Goal: Transaction & Acquisition: Purchase product/service

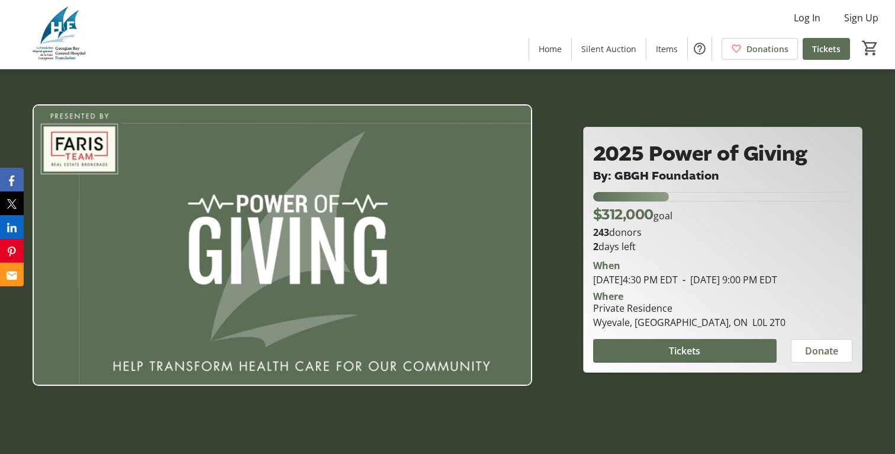
scroll to position [143, 0]
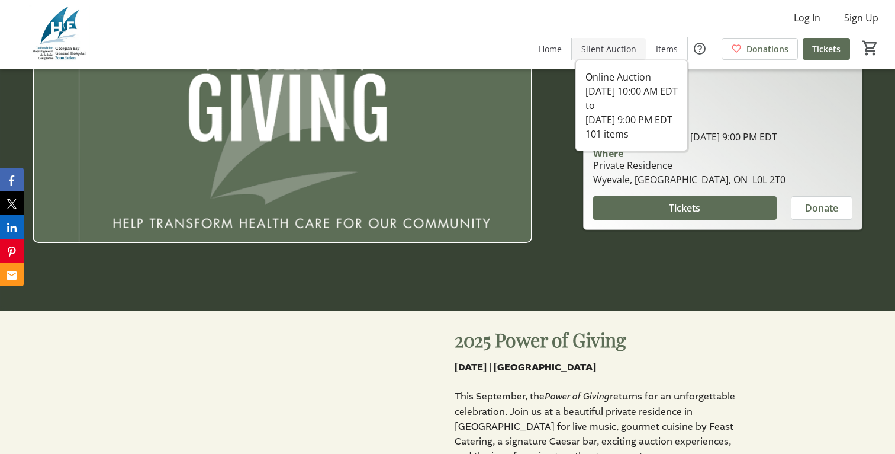
click at [604, 48] on span "Silent Auction" at bounding box center [608, 49] width 55 height 12
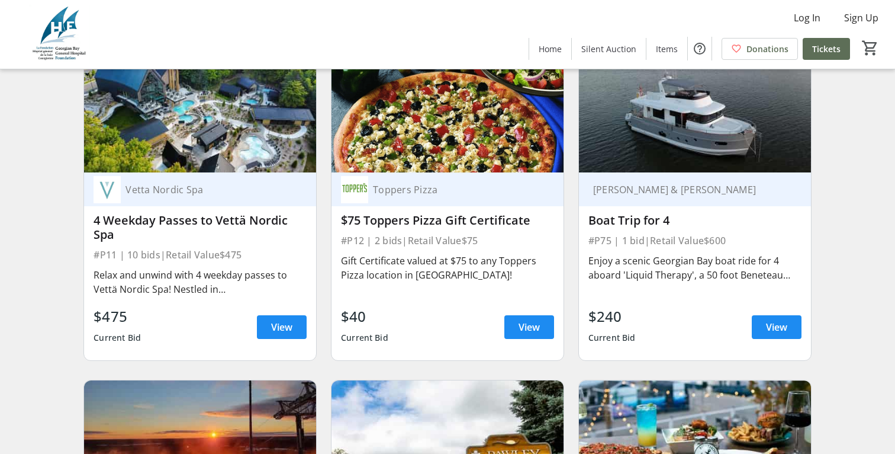
scroll to position [1869, 0]
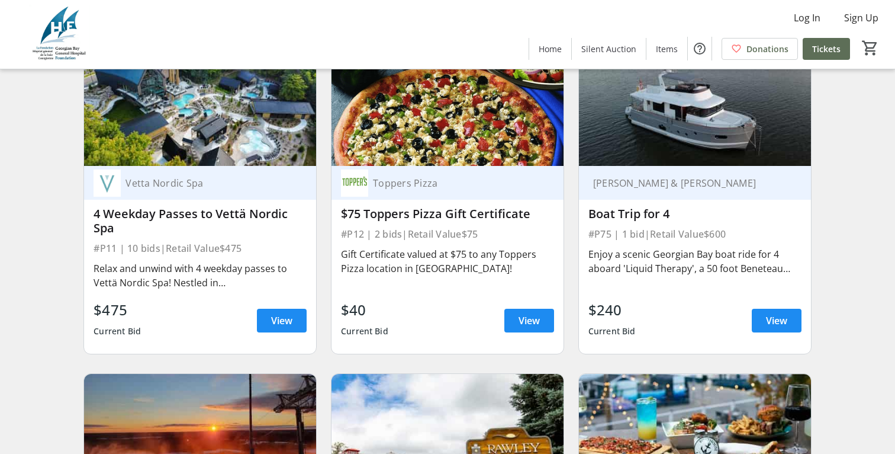
click at [643, 182] on div "[PERSON_NAME] & [PERSON_NAME]" at bounding box center [687, 183] width 199 height 12
drag, startPoint x: 177, startPoint y: 243, endPoint x: 242, endPoint y: 271, distance: 70.0
click at [242, 271] on div "Vetta Nordic Spa 4 Weekday Passes to Vettä Nordic Spa #P11 | 10 bids | Retail V…" at bounding box center [200, 260] width 232 height 188
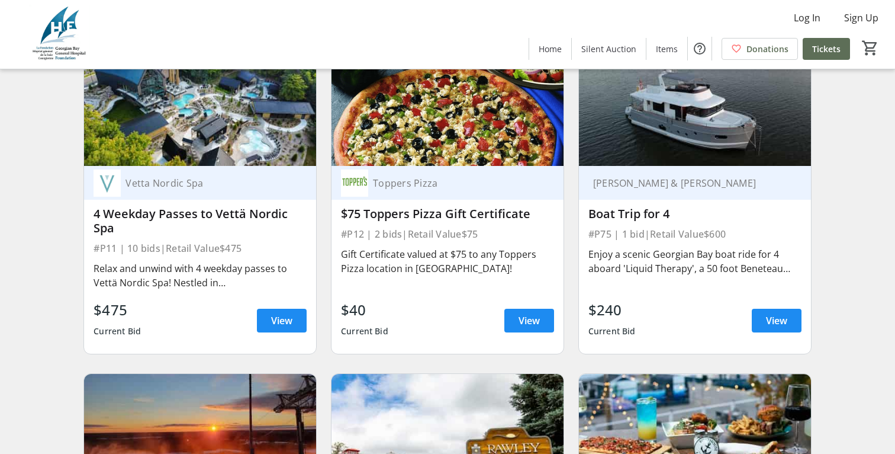
click at [182, 308] on div "$475 Current Bid View" at bounding box center [200, 320] width 213 height 43
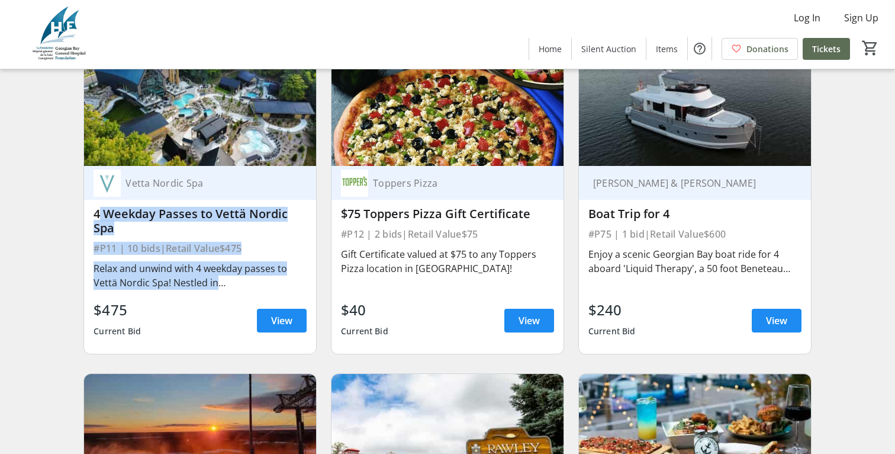
drag, startPoint x: 182, startPoint y: 301, endPoint x: 182, endPoint y: 206, distance: 94.7
click at [182, 205] on div "Vetta Nordic Spa 4 Weekday Passes to Vettä Nordic Spa #P11 | 10 bids | Retail V…" at bounding box center [200, 260] width 232 height 188
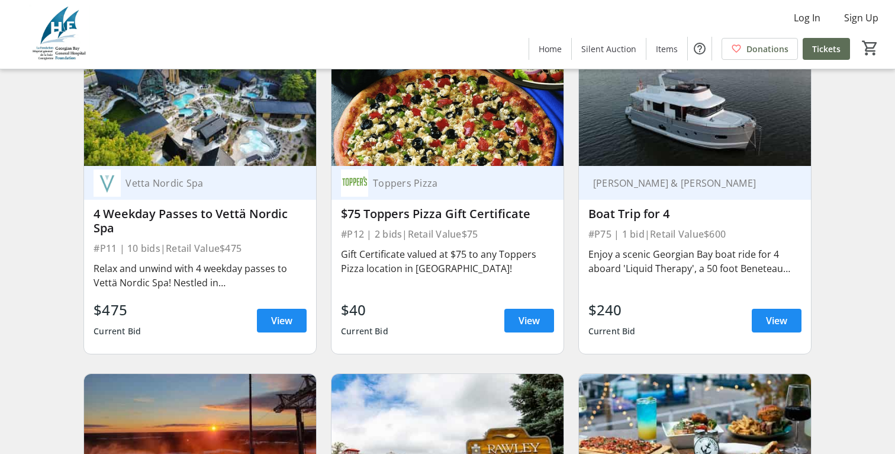
click at [194, 265] on div "Relax and unwind with 4 weekday passes to Vettä Nordic Spa! Nestled in [GEOGRAP…" at bounding box center [200, 275] width 213 height 28
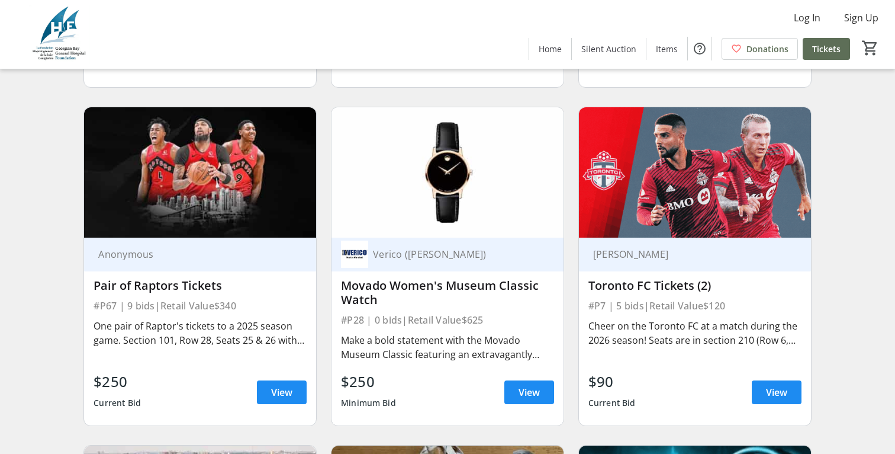
scroll to position [3492, 0]
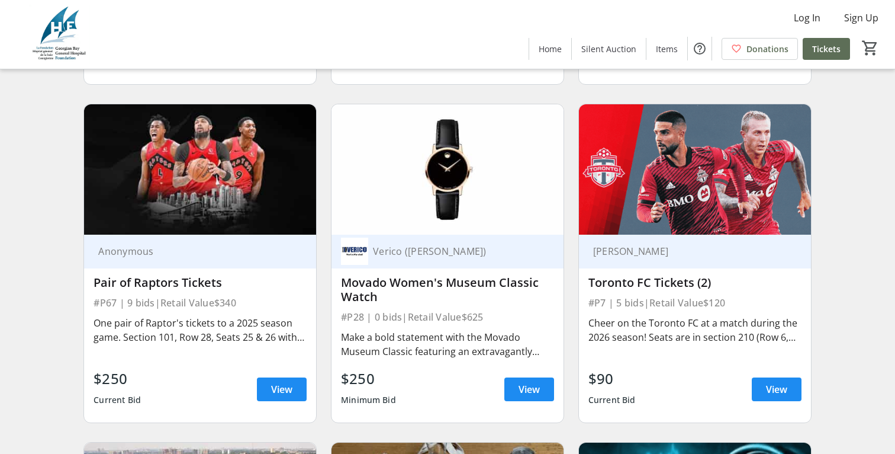
drag, startPoint x: 141, startPoint y: 346, endPoint x: 174, endPoint y: 346, distance: 32.6
click at [173, 346] on div "One pair of Raptor's tickets to a 2025 season game. Section 101, Row 28, Seats …" at bounding box center [200, 336] width 213 height 47
click at [165, 334] on div "One pair of Raptor's tickets to a 2025 season game. Section 101, Row 28, Seats …" at bounding box center [200, 330] width 213 height 28
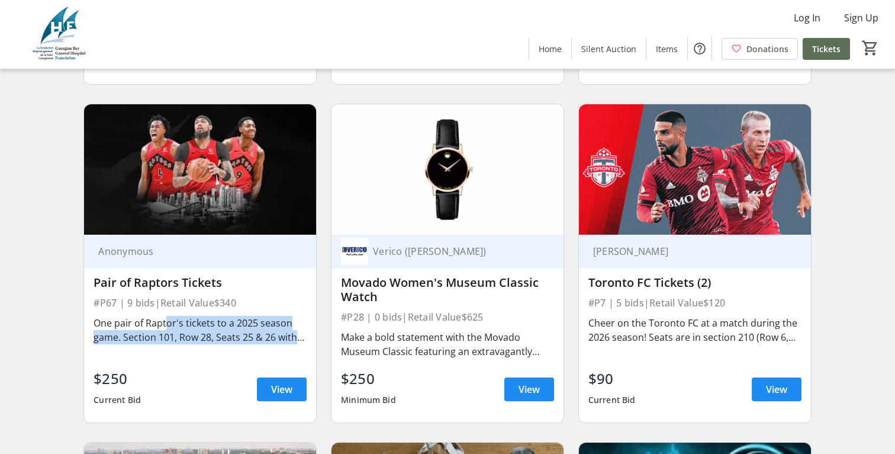
drag, startPoint x: 164, startPoint y: 349, endPoint x: 161, endPoint y: 324, distance: 25.0
click at [161, 324] on div "One pair of Raptor's tickets to a 2025 season game. Section 101, Row 28, Seats …" at bounding box center [200, 336] width 213 height 47
click at [161, 324] on div "One pair of Raptor's tickets to a 2025 season game. Section 101, Row 28, Seats …" at bounding box center [200, 330] width 213 height 28
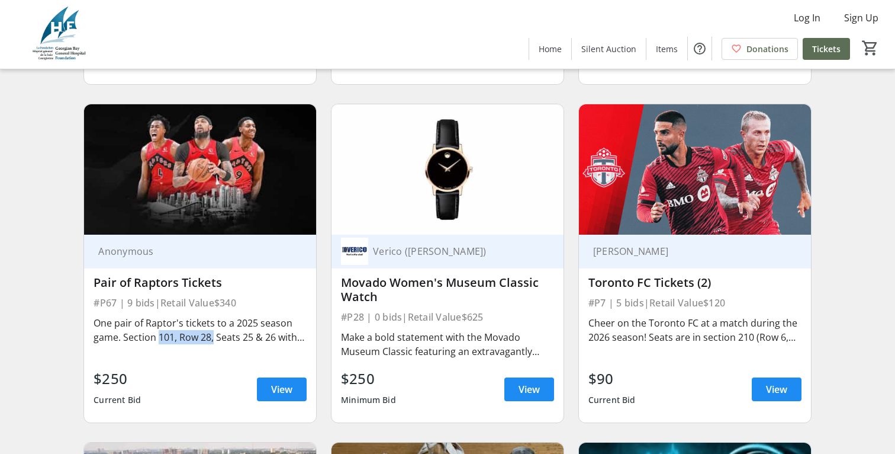
drag, startPoint x: 153, startPoint y: 337, endPoint x: 208, endPoint y: 336, distance: 54.5
click at [208, 336] on div "One pair of Raptor's tickets to a 2025 season game. Section 101, Row 28, Seats …" at bounding box center [200, 330] width 213 height 28
drag, startPoint x: 213, startPoint y: 342, endPoint x: 159, endPoint y: 329, distance: 55.3
click at [159, 329] on div "One pair of Raptor's tickets to a 2025 season game. Section 101, Row 28, Seats …" at bounding box center [200, 330] width 213 height 28
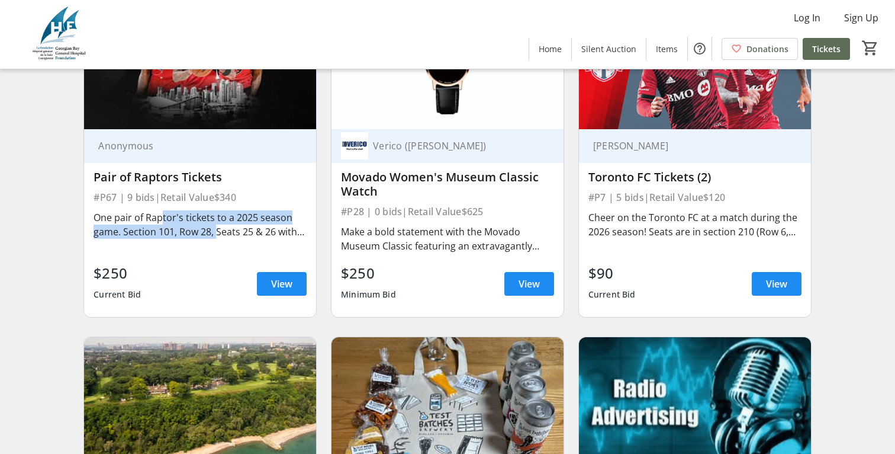
scroll to position [3601, 0]
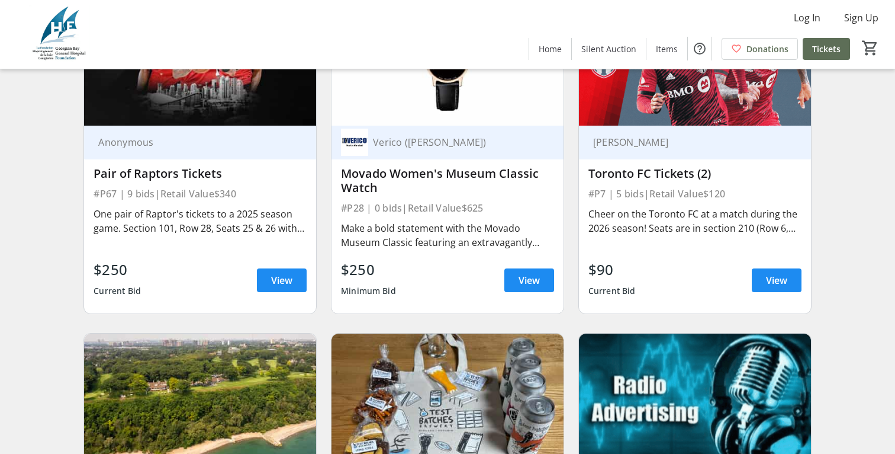
click at [196, 200] on div "#P67 | 9 bids | Retail Value $340" at bounding box center [200, 193] width 213 height 17
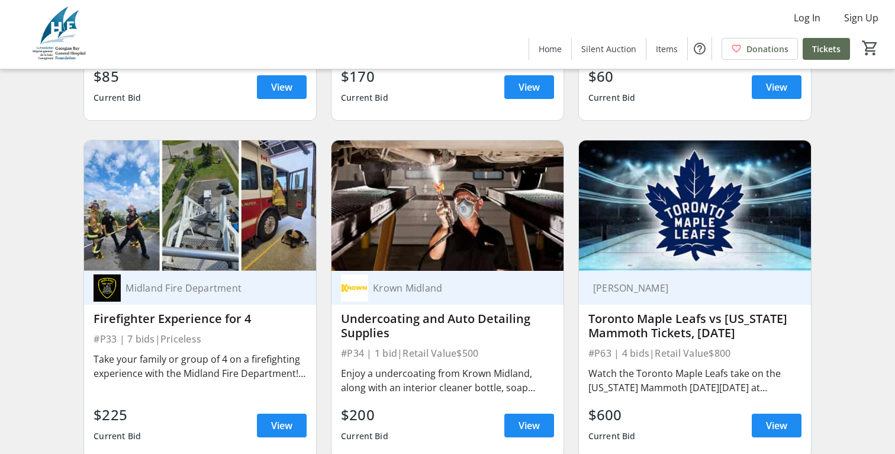
scroll to position [4471, 0]
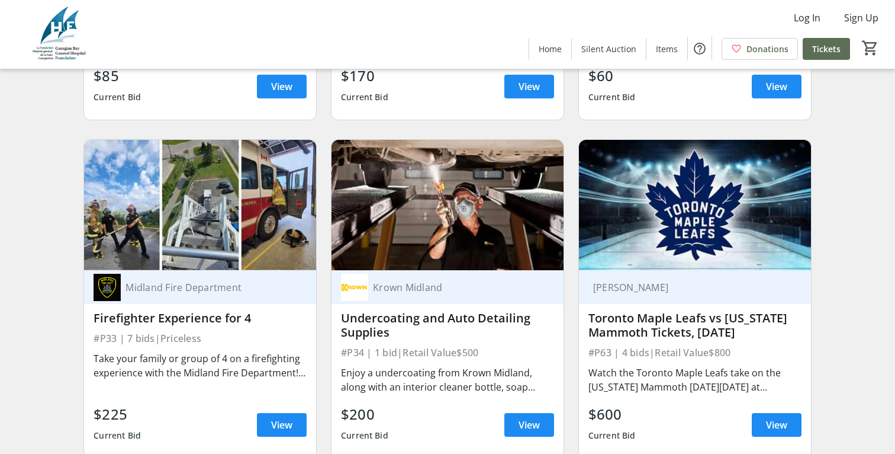
click at [275, 376] on div "Take your family or group of 4 on a firefighting experience with the Midland Fi…" at bounding box center [200, 365] width 213 height 28
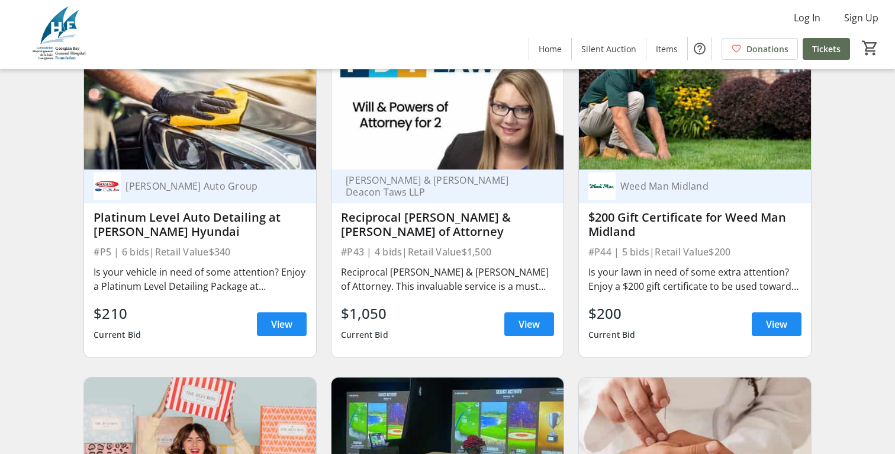
scroll to position [6270, 0]
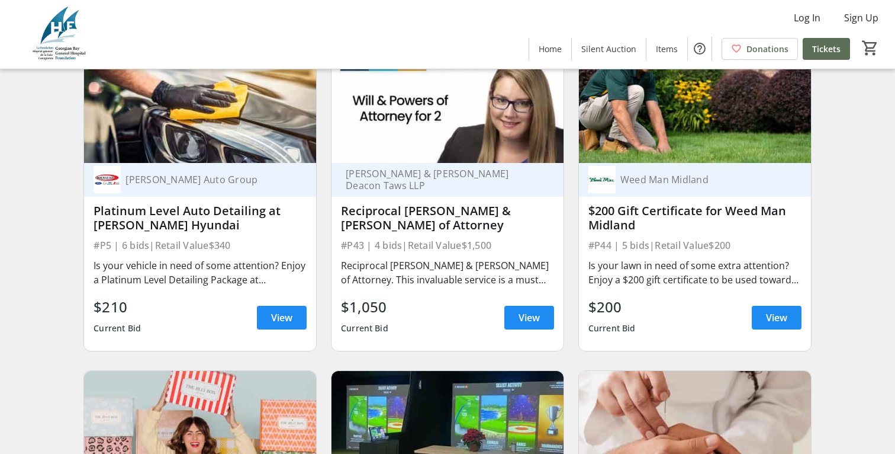
drag, startPoint x: 433, startPoint y: 300, endPoint x: 427, endPoint y: 220, distance: 80.1
click at [427, 220] on div "[PERSON_NAME] & [PERSON_NAME] Deacon Taws LLP Reciprocal [PERSON_NAME] & [PERSO…" at bounding box center [448, 257] width 232 height 188
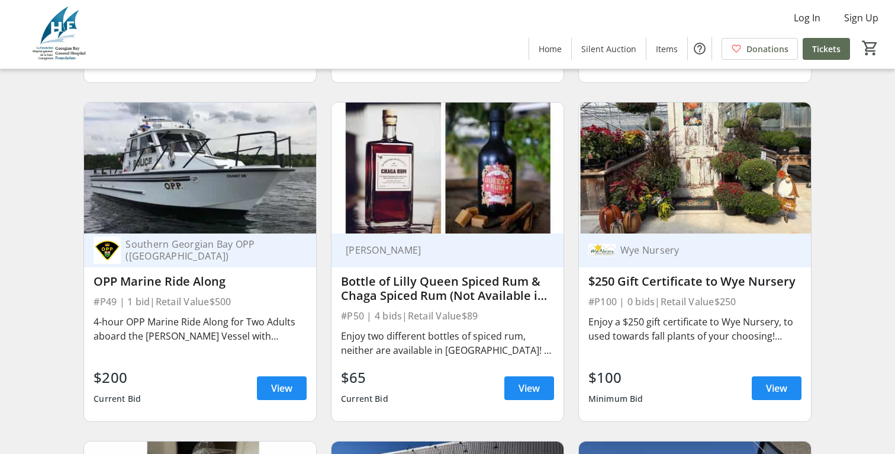
scroll to position [7877, 0]
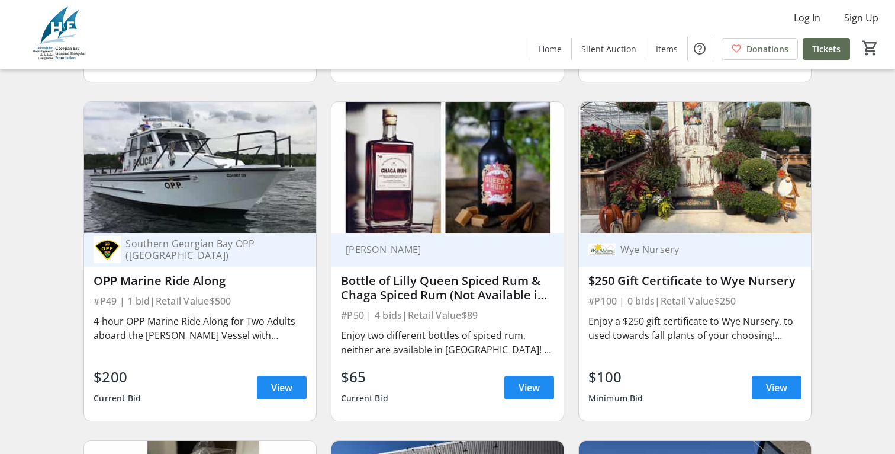
click at [163, 275] on div "OPP Marine Ride Along" at bounding box center [200, 281] width 213 height 14
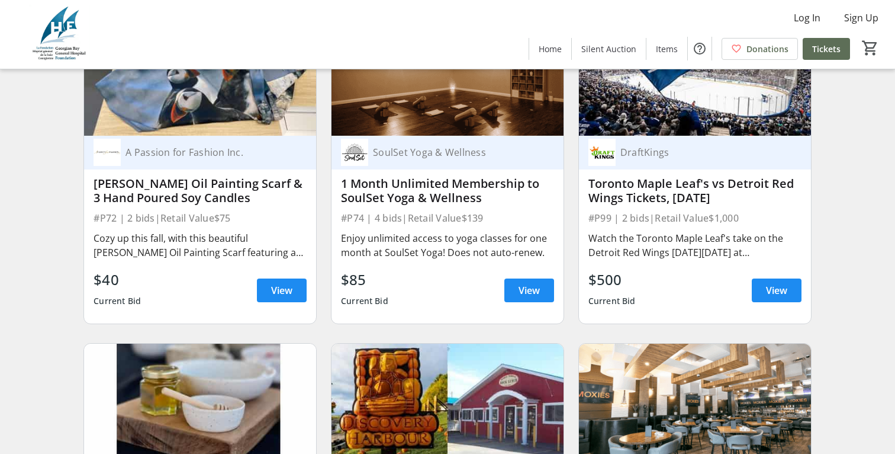
scroll to position [9974, 0]
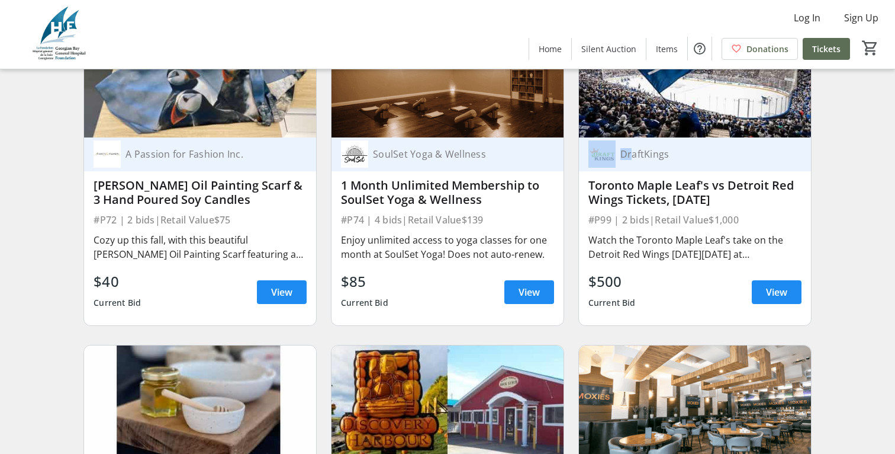
drag, startPoint x: 631, startPoint y: 153, endPoint x: 594, endPoint y: 153, distance: 37.3
click at [594, 153] on div "DraftKings" at bounding box center [687, 153] width 199 height 27
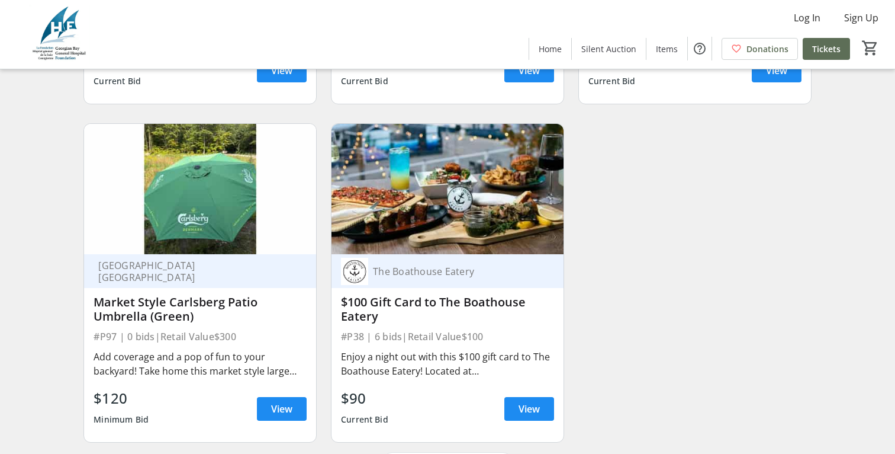
scroll to position [11234, 0]
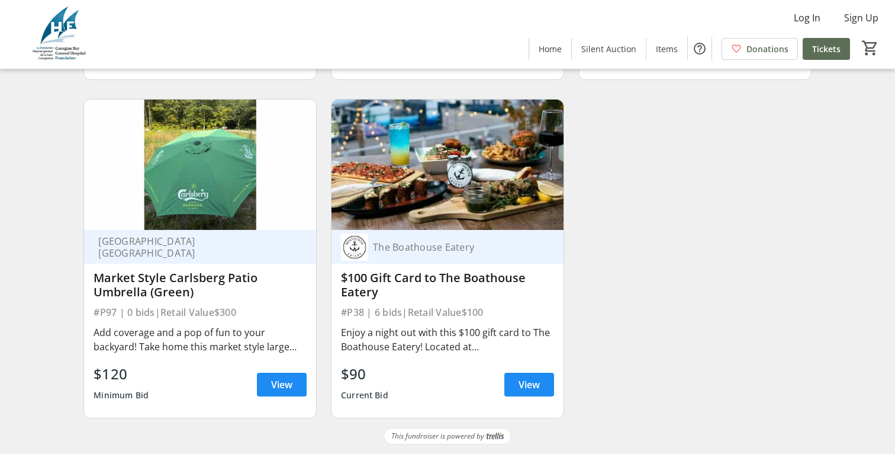
drag, startPoint x: 369, startPoint y: 377, endPoint x: 372, endPoint y: 320, distance: 56.9
click at [372, 320] on div "The Boathouse Eatery $100 Gift Card to The Boathouse Eatery #P38 | 6 bids | Ret…" at bounding box center [448, 324] width 232 height 188
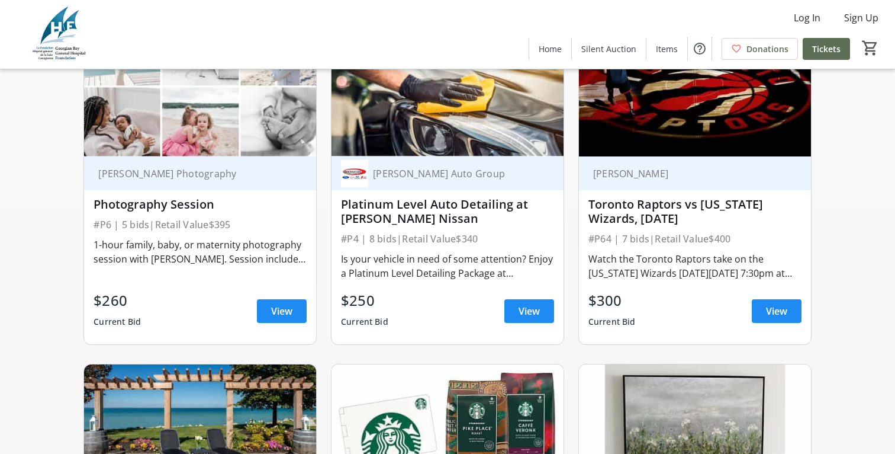
scroll to position [1211, 0]
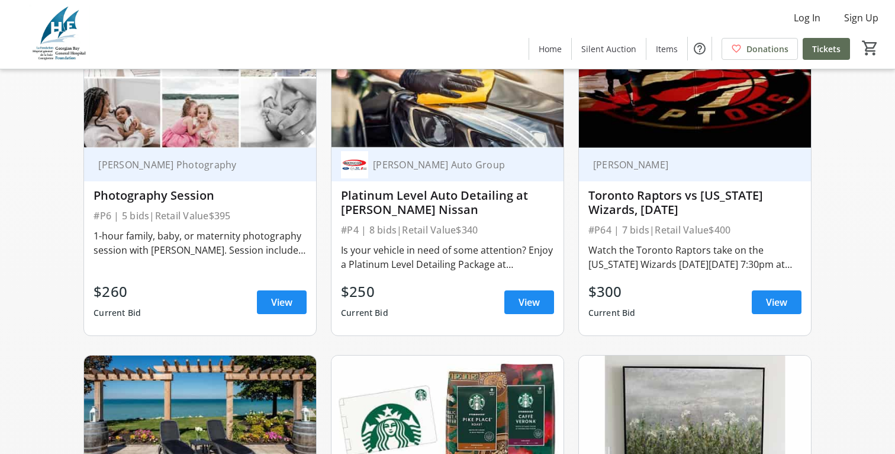
drag, startPoint x: 741, startPoint y: 213, endPoint x: 733, endPoint y: 184, distance: 30.0
click at [733, 184] on div "[PERSON_NAME] Toronto Raptors vs [US_STATE] Wizards, [DATE] #P64 | 7 bids | Ret…" at bounding box center [695, 241] width 232 height 188
click at [628, 162] on div "[PERSON_NAME]" at bounding box center [687, 165] width 199 height 12
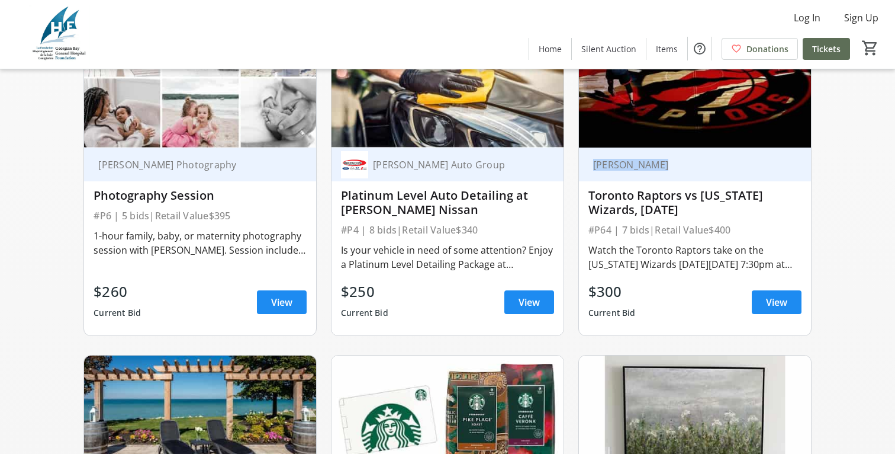
copy div "[PERSON_NAME]"
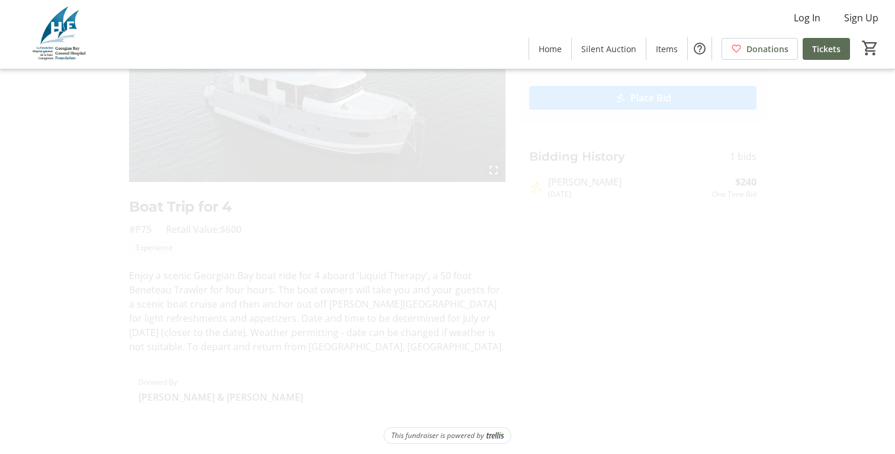
scroll to position [146, 0]
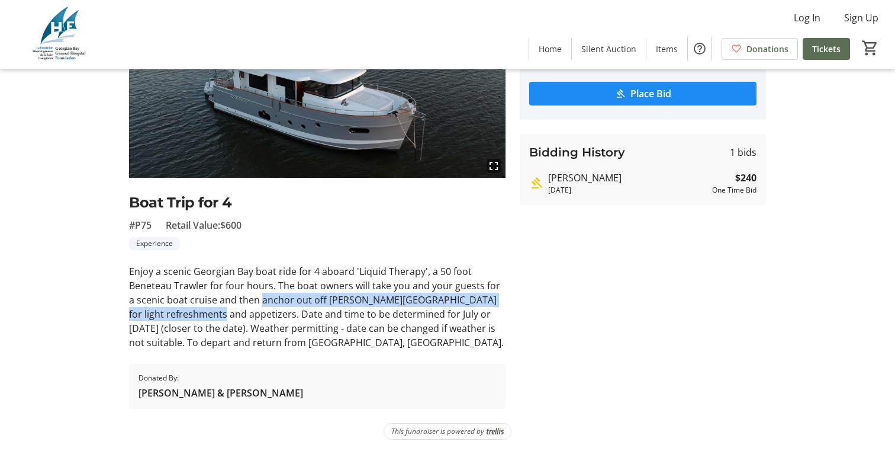
drag, startPoint x: 252, startPoint y: 298, endPoint x: 187, endPoint y: 316, distance: 67.5
click at [187, 316] on div "Enjoy a scenic Georgian Bay boat ride for 4 aboard 'Liquid Therapy', a 50 foot …" at bounding box center [317, 306] width 377 height 85
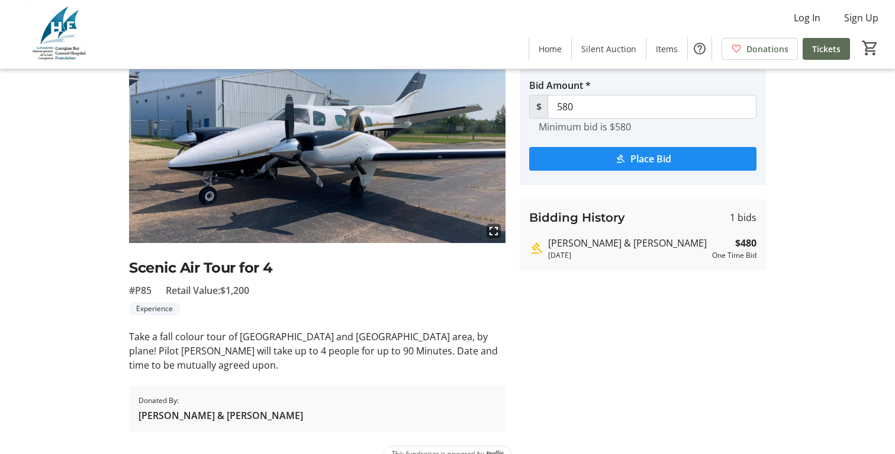
scroll to position [104, 0]
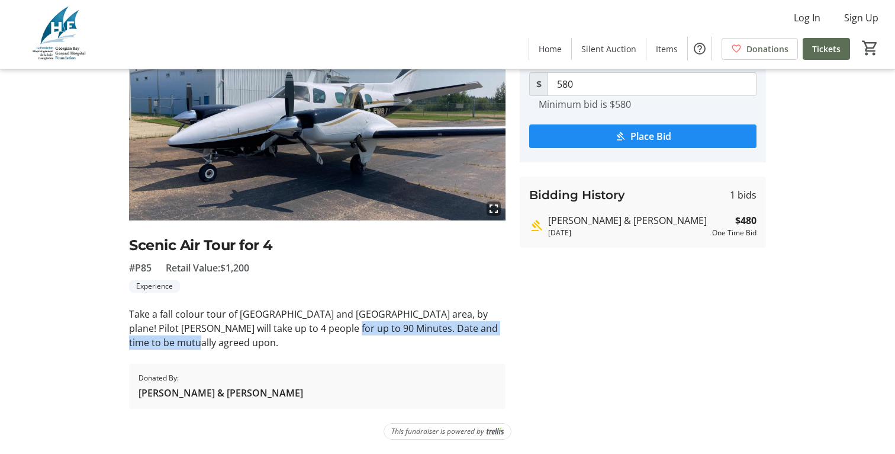
drag, startPoint x: 310, startPoint y: 322, endPoint x: 340, endPoint y: 343, distance: 36.6
click at [340, 343] on p "Take a fall colour tour of Georgian Bay and Muskoka area, by plane! Pilot Craig…" at bounding box center [317, 328] width 377 height 43
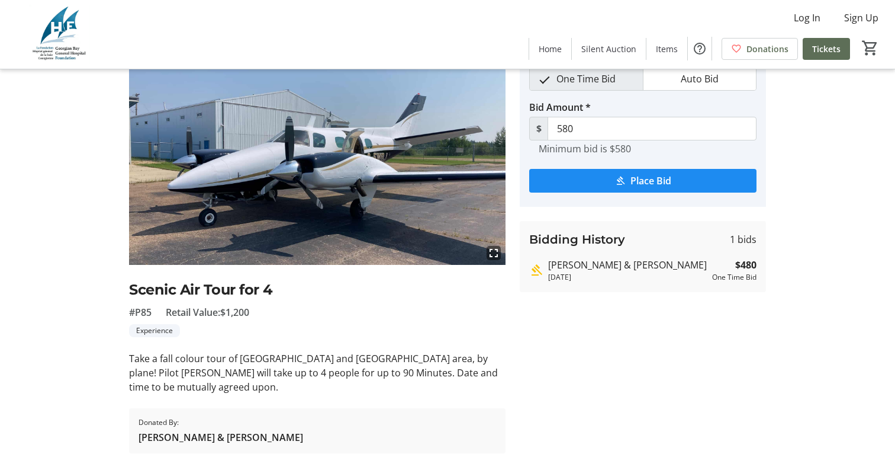
scroll to position [57, 0]
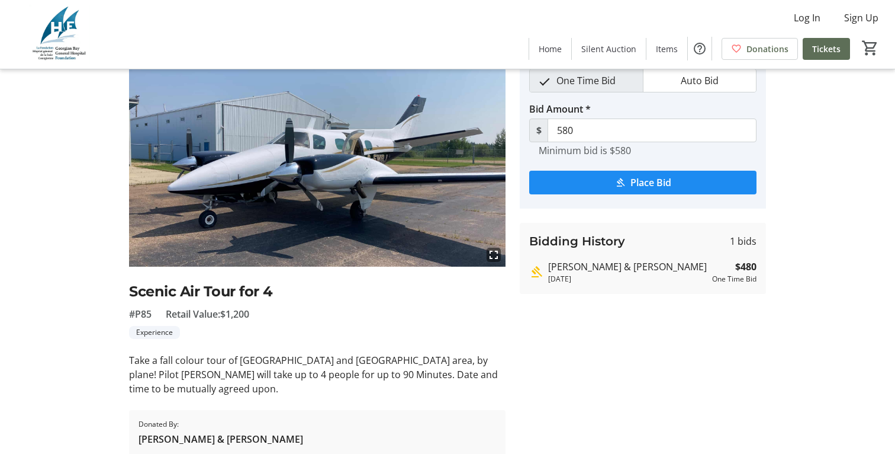
click at [269, 139] on img at bounding box center [317, 160] width 377 height 212
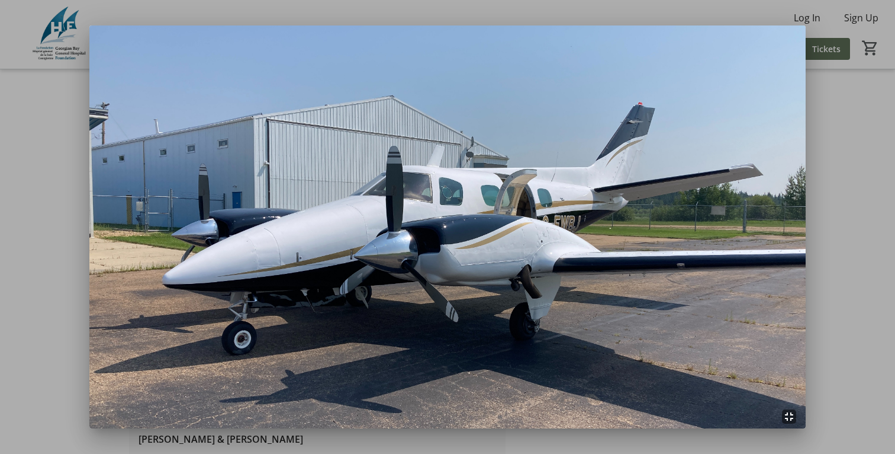
scroll to position [0, 0]
click at [864, 144] on div at bounding box center [447, 227] width 895 height 454
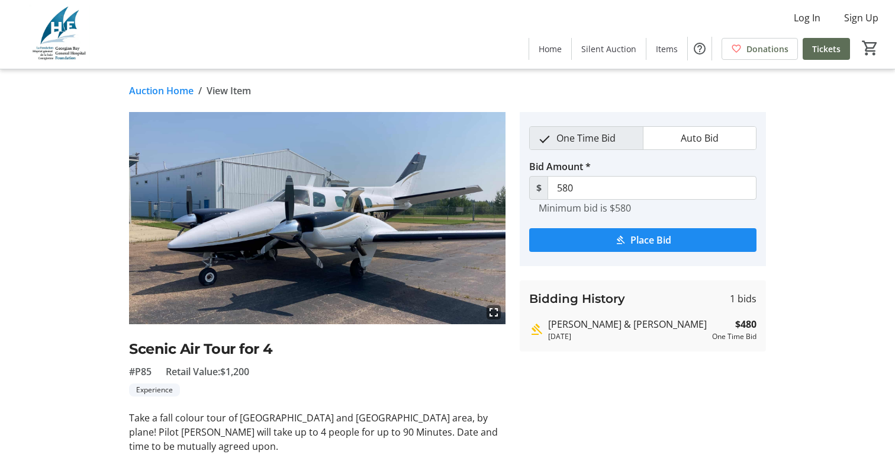
scroll to position [57, 0]
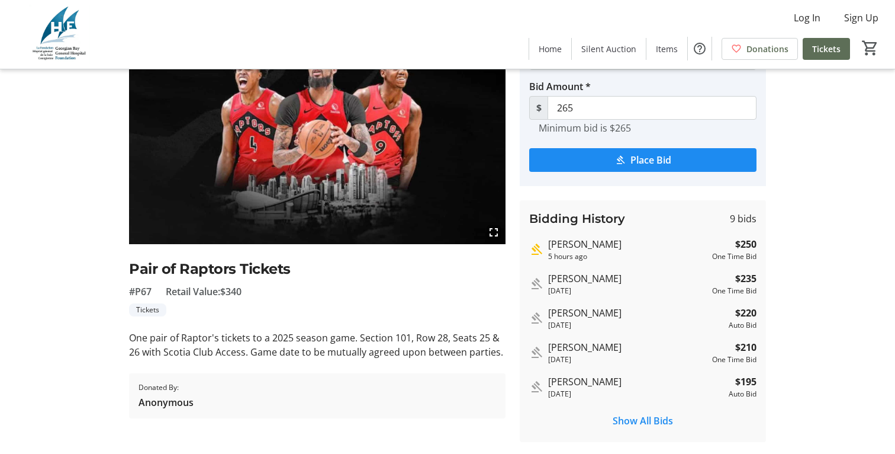
scroll to position [84, 0]
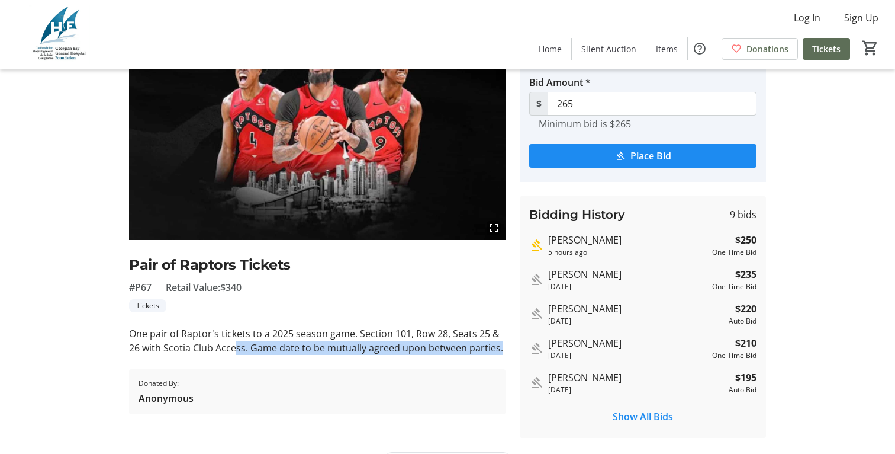
drag, startPoint x: 233, startPoint y: 354, endPoint x: 361, endPoint y: 360, distance: 128.0
click at [362, 361] on div "fullscreen Pair of Raptors Tickets #P67 Retail Value: $340 Tickets One pair of …" at bounding box center [317, 221] width 377 height 386
click at [361, 360] on div "fullscreen Pair of Raptors Tickets #P67 Retail Value: $340 Tickets One pair of …" at bounding box center [317, 221] width 377 height 386
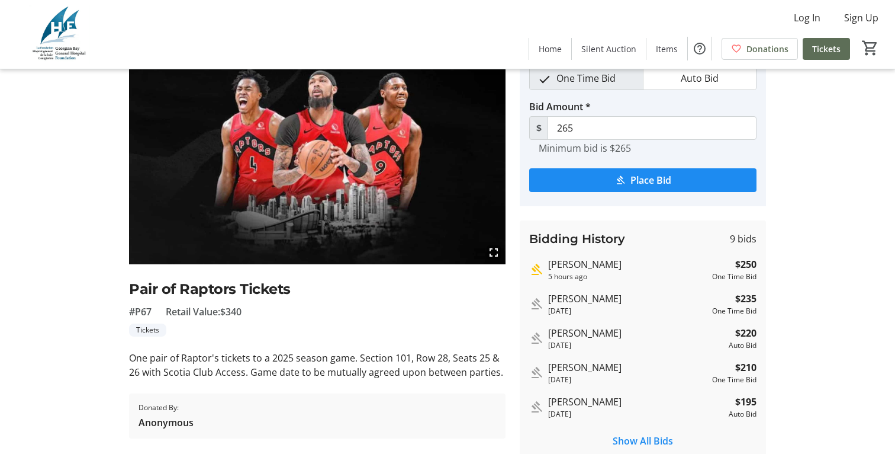
scroll to position [0, 0]
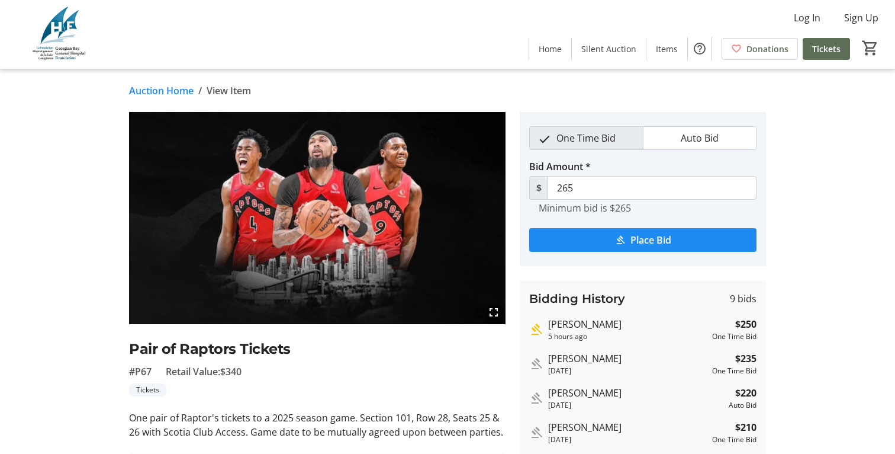
drag, startPoint x: 313, startPoint y: 423, endPoint x: 300, endPoint y: 394, distance: 31.3
click at [300, 394] on div "fullscreen Pair of Raptors Tickets #P67 Retail Value: $340 Tickets One pair of …" at bounding box center [317, 305] width 377 height 386
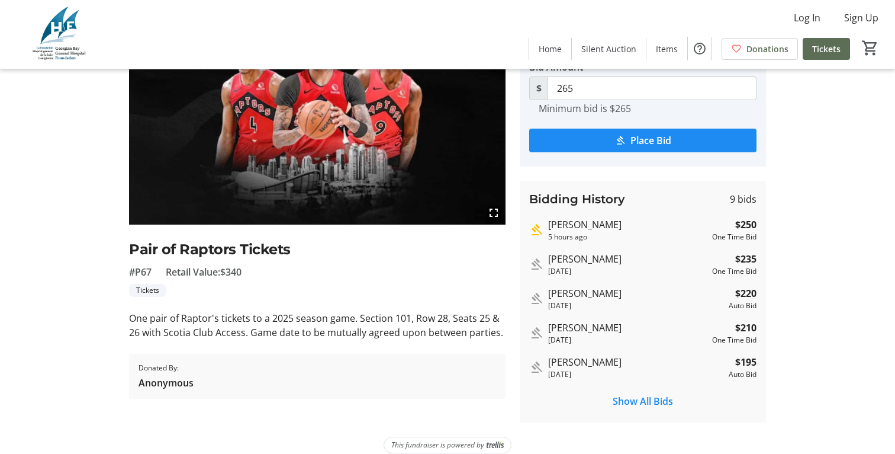
scroll to position [101, 0]
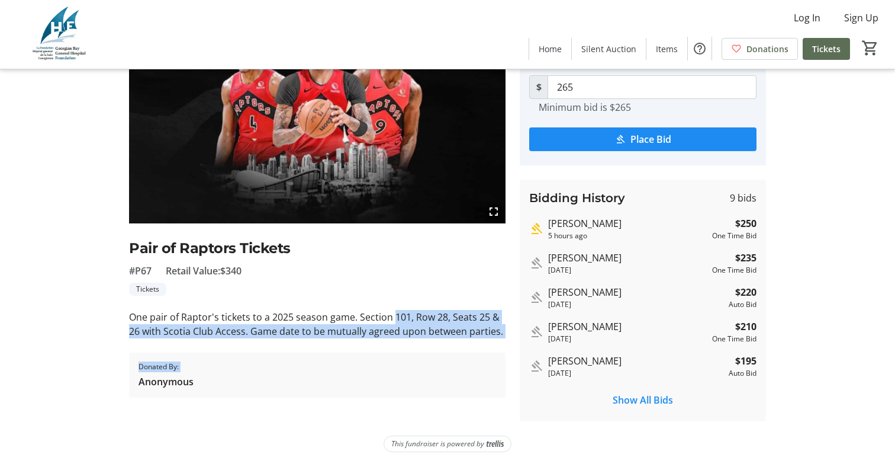
drag, startPoint x: 394, startPoint y: 317, endPoint x: 417, endPoint y: 371, distance: 59.2
click at [417, 372] on div "fullscreen Pair of Raptors Tickets #P67 Retail Value: $340 Tickets One pair of …" at bounding box center [317, 204] width 377 height 386
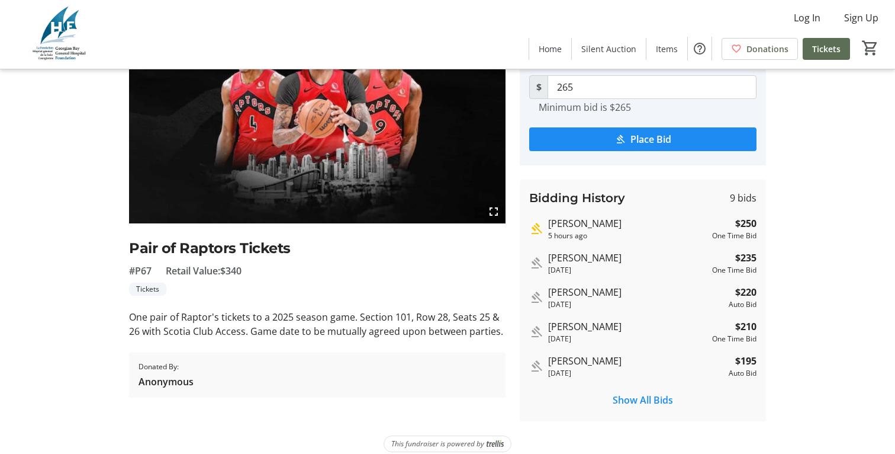
drag, startPoint x: 434, startPoint y: 333, endPoint x: 434, endPoint y: 340, distance: 6.5
click at [434, 333] on div "One pair of Raptor's tickets to a 2025 season game. Section 101, Row 28, Seats …" at bounding box center [317, 324] width 377 height 28
drag, startPoint x: 281, startPoint y: 328, endPoint x: 503, endPoint y: 332, distance: 222.1
click at [503, 332] on div "One pair of Raptor's tickets to a 2025 season game. Section 101, Row 28, Seats …" at bounding box center [317, 324] width 377 height 28
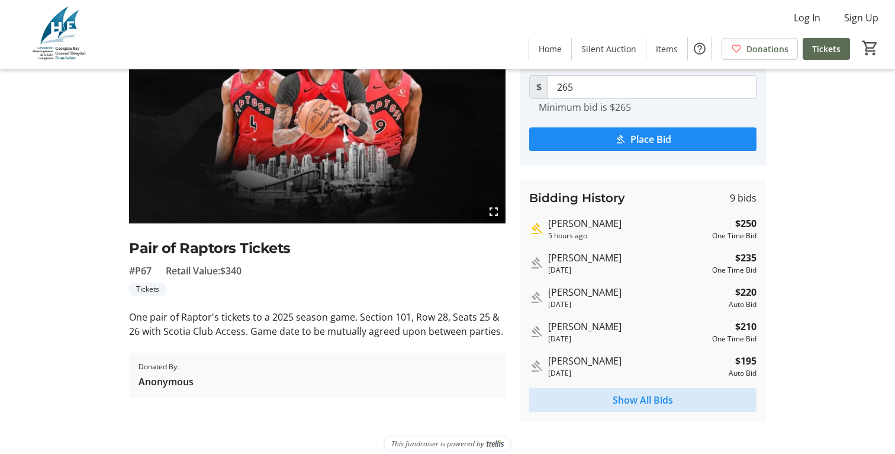
click at [619, 394] on span "Show All Bids" at bounding box center [643, 400] width 60 height 14
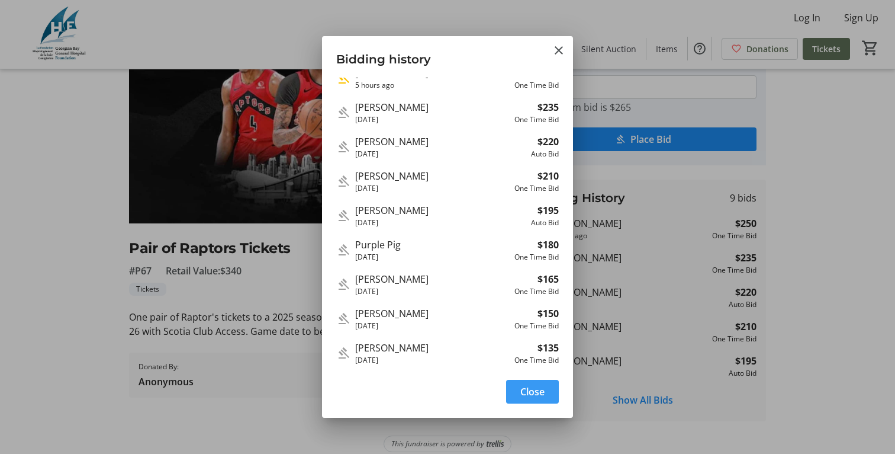
scroll to position [0, 0]
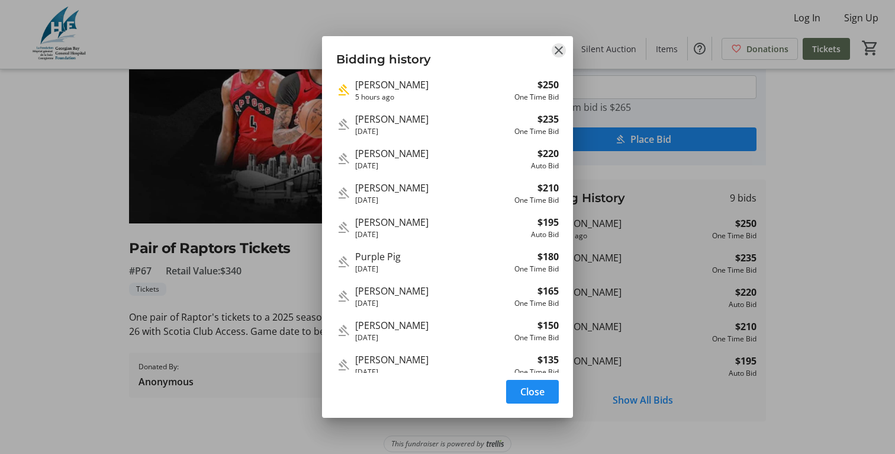
click at [559, 43] on tr-auction-item-bid-list-dialog-ui "Bidding history Nick Harris 5 hours ago $250 One Time Bid Justina Graniero 1 da…" at bounding box center [447, 226] width 251 height 381
click at [559, 45] on mat-icon "Close" at bounding box center [559, 50] width 14 height 14
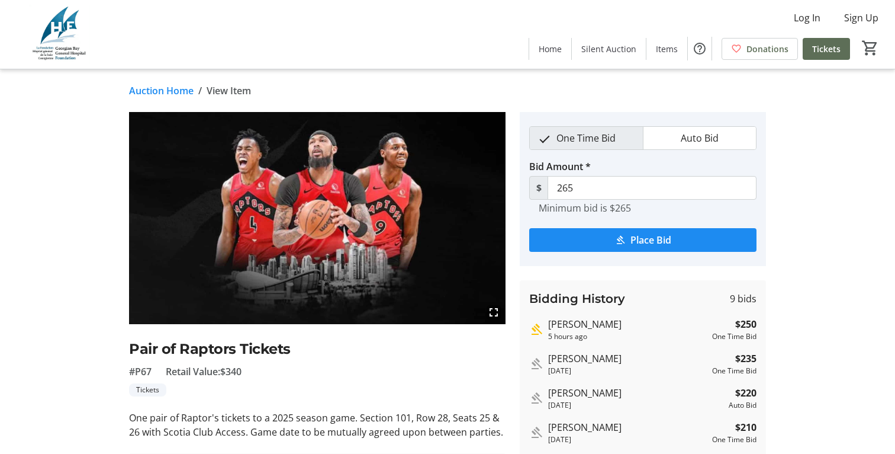
scroll to position [101, 0]
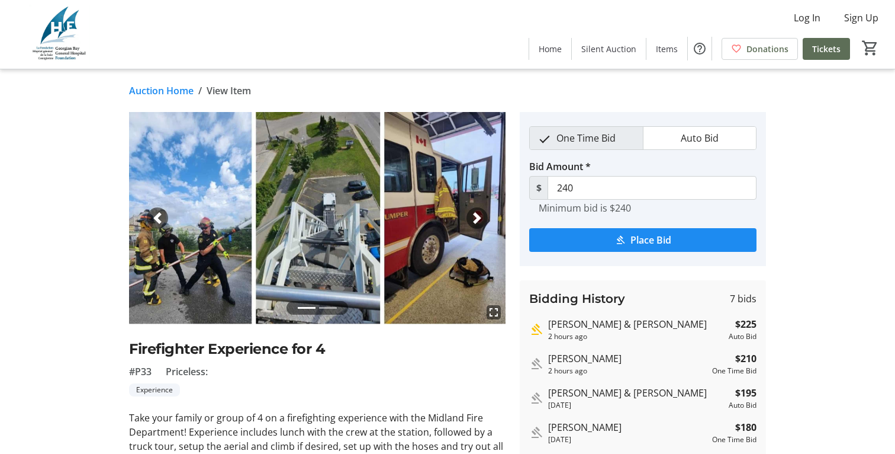
scroll to position [132, 0]
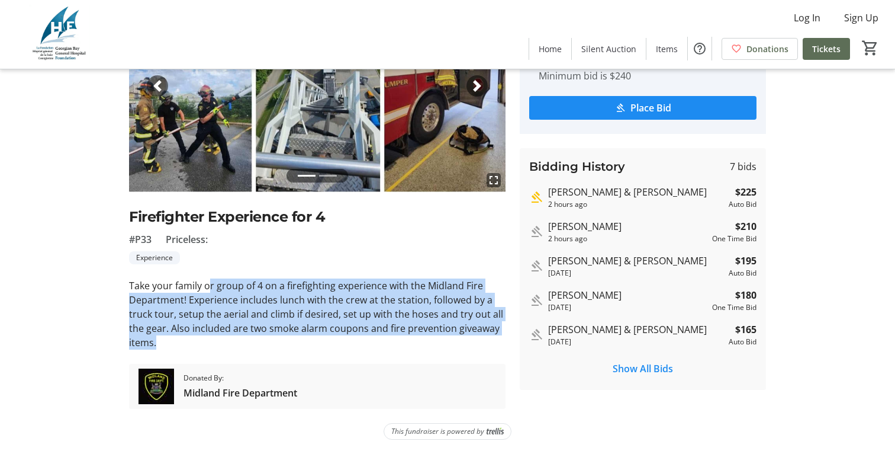
drag, startPoint x: 210, startPoint y: 290, endPoint x: 242, endPoint y: 337, distance: 57.6
click at [242, 337] on div "Take your family or group of 4 on a firefighting experience with the Midland Fi…" at bounding box center [317, 313] width 377 height 71
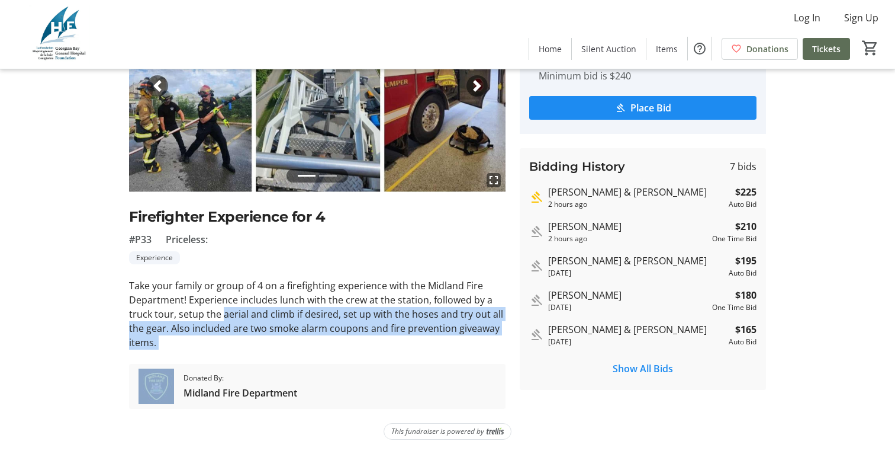
drag, startPoint x: 242, startPoint y: 337, endPoint x: 242, endPoint y: 316, distance: 21.3
click at [242, 316] on div "Take your family or group of 4 on a firefighting experience with the Midland Fi…" at bounding box center [317, 313] width 377 height 71
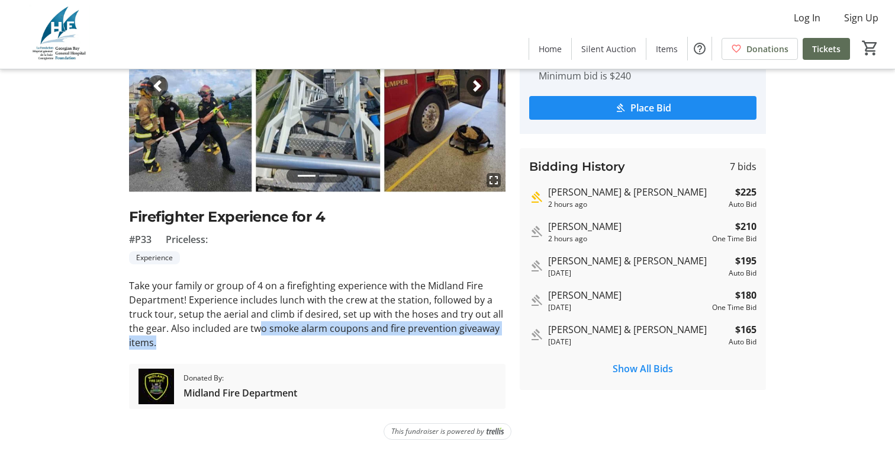
drag, startPoint x: 262, startPoint y: 326, endPoint x: 288, endPoint y: 341, distance: 30.8
click at [288, 341] on div "Take your family or group of 4 on a firefighting experience with the Midland Fi…" at bounding box center [317, 313] width 377 height 71
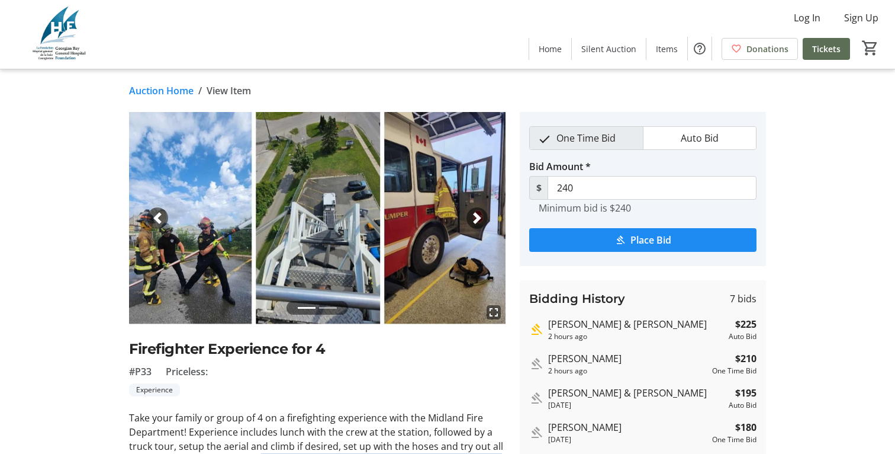
click at [479, 216] on span "button" at bounding box center [477, 218] width 12 height 12
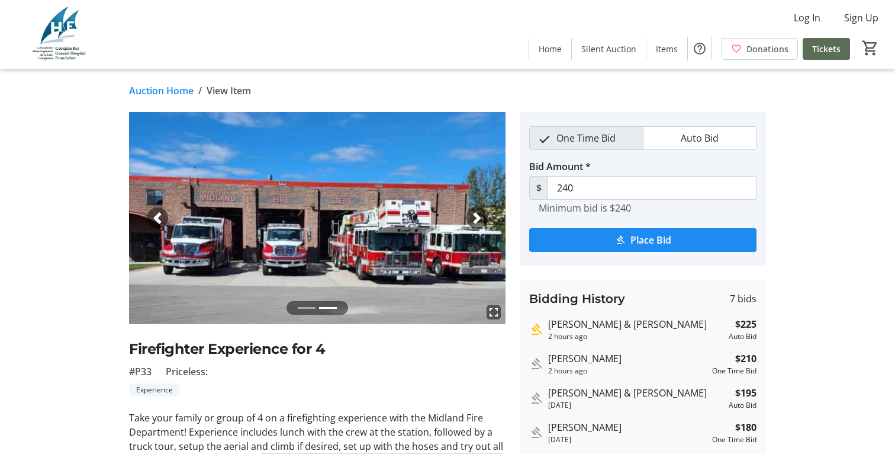
click at [478, 218] on span "button" at bounding box center [477, 218] width 12 height 12
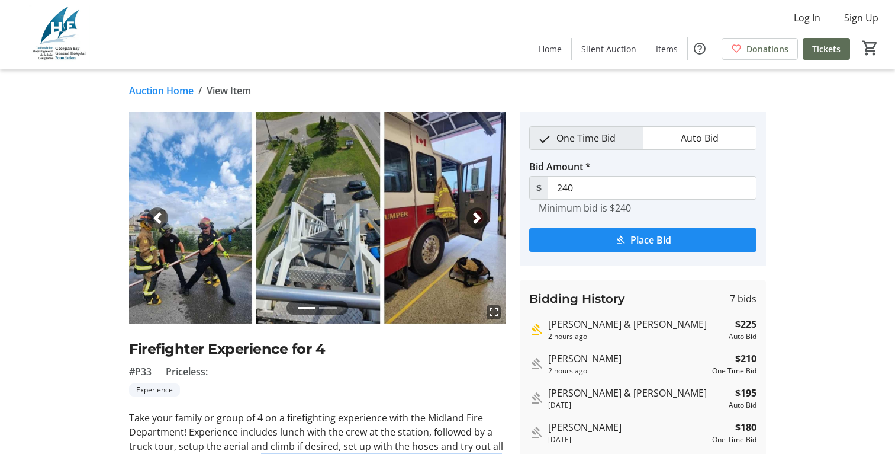
click at [478, 218] on span "button" at bounding box center [477, 218] width 12 height 12
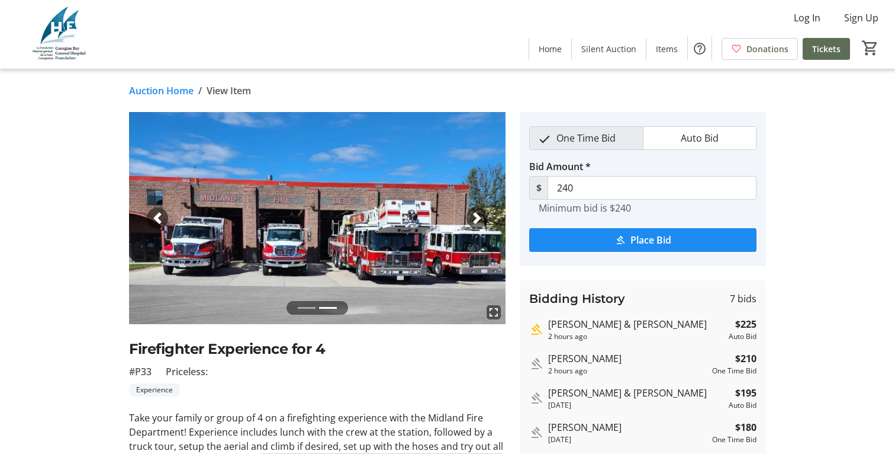
click at [478, 218] on span "button" at bounding box center [477, 218] width 12 height 12
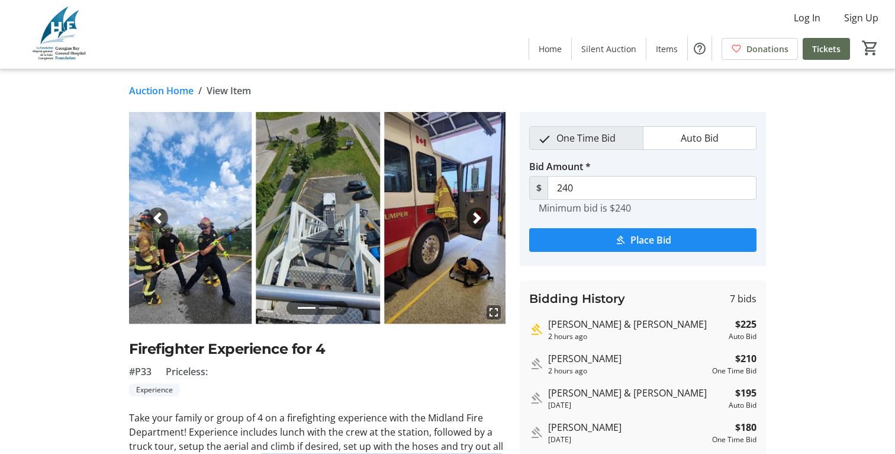
click at [478, 218] on span "button" at bounding box center [477, 218] width 12 height 12
